Goal: Check status: Check status

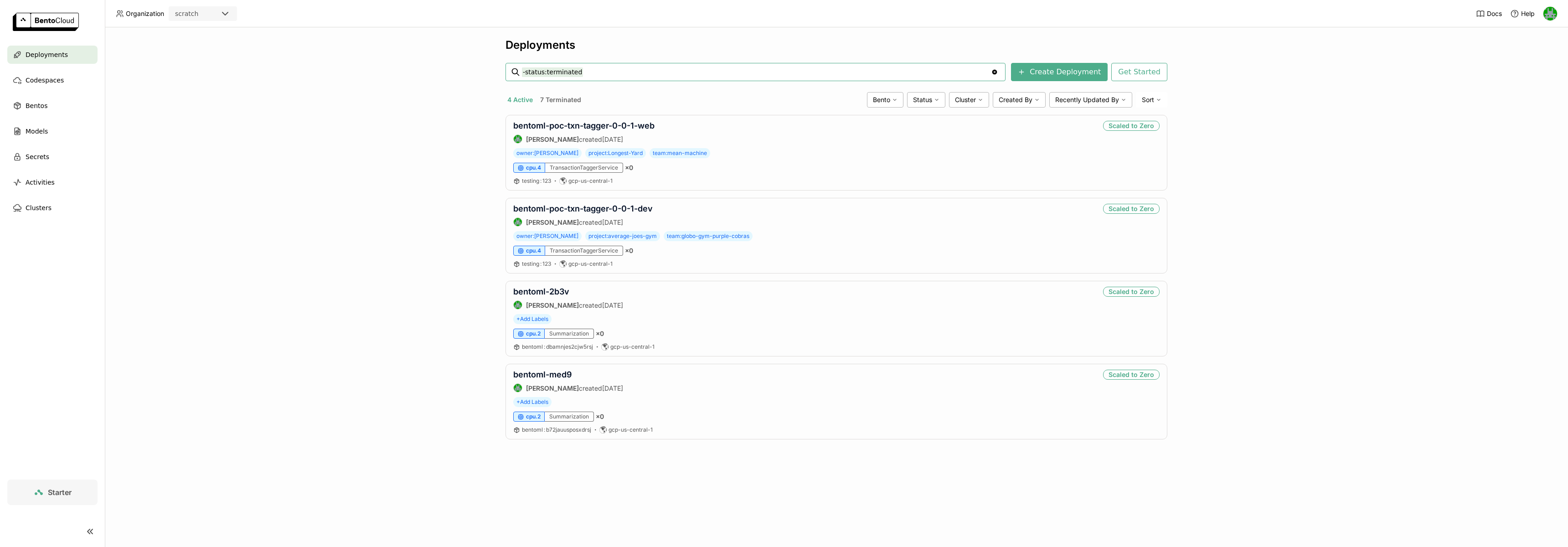
click at [217, 11] on div "scratch" at bounding box center [195, 13] width 50 height 13
click at [213, 37] on li "wayflyer-sandbox" at bounding box center [203, 37] width 68 height 26
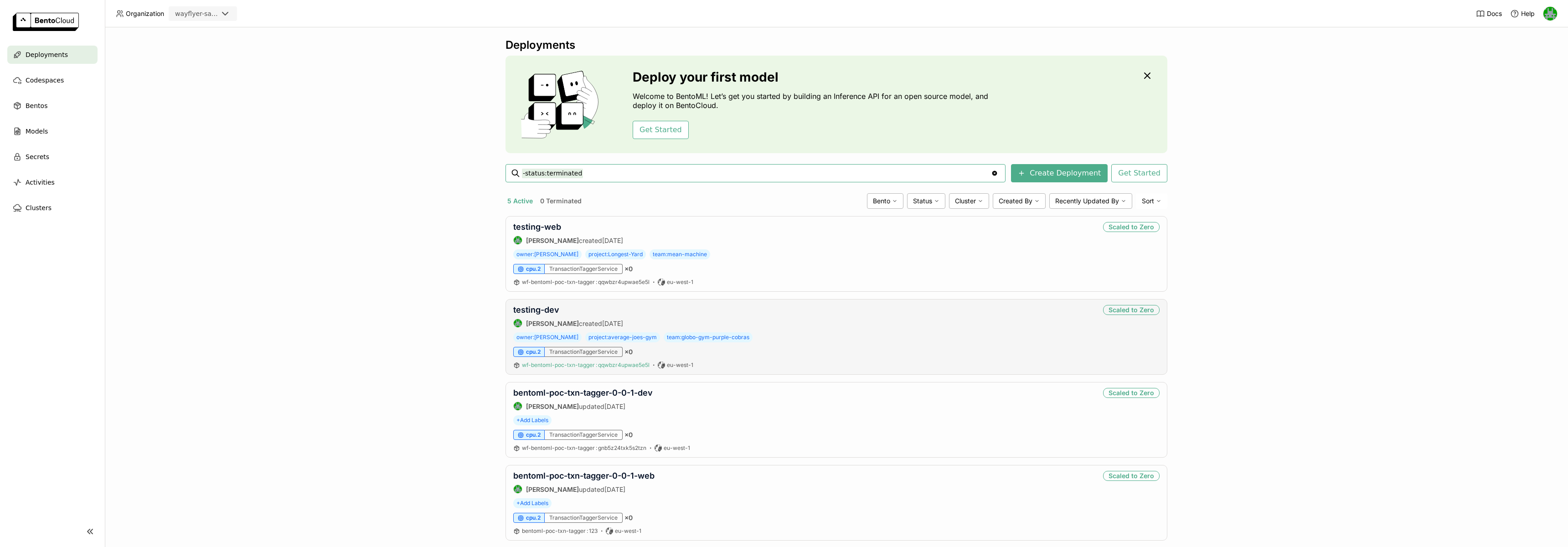
scroll to position [101, 0]
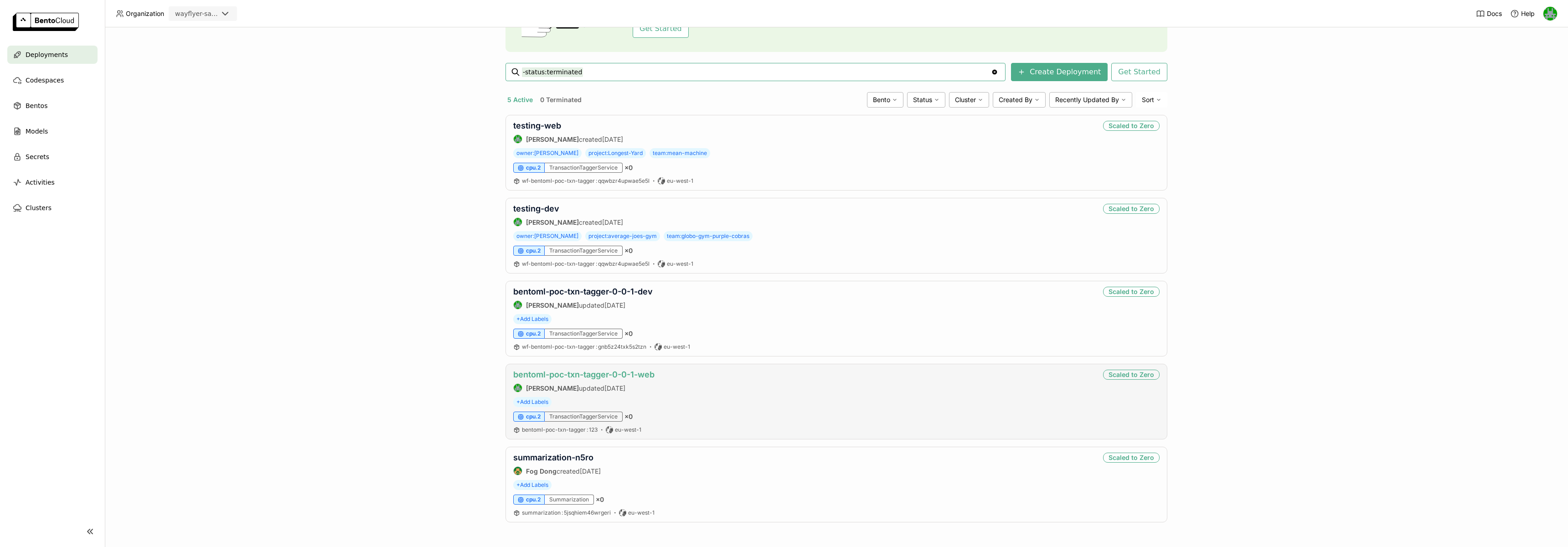
click at [588, 377] on link "bentoml-poc-txn-tagger-0-0-1-web" at bounding box center [584, 374] width 141 height 10
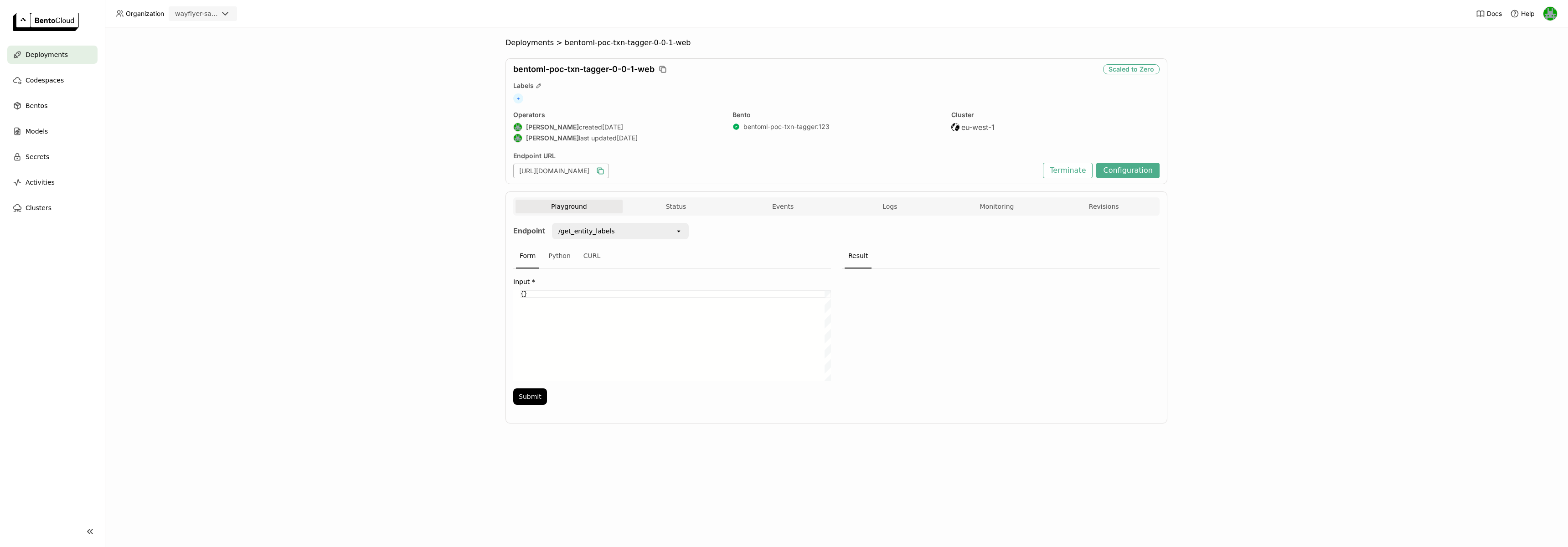
click at [603, 172] on icon "button" at bounding box center [601, 172] width 4 height 4
